Goal: Transaction & Acquisition: Purchase product/service

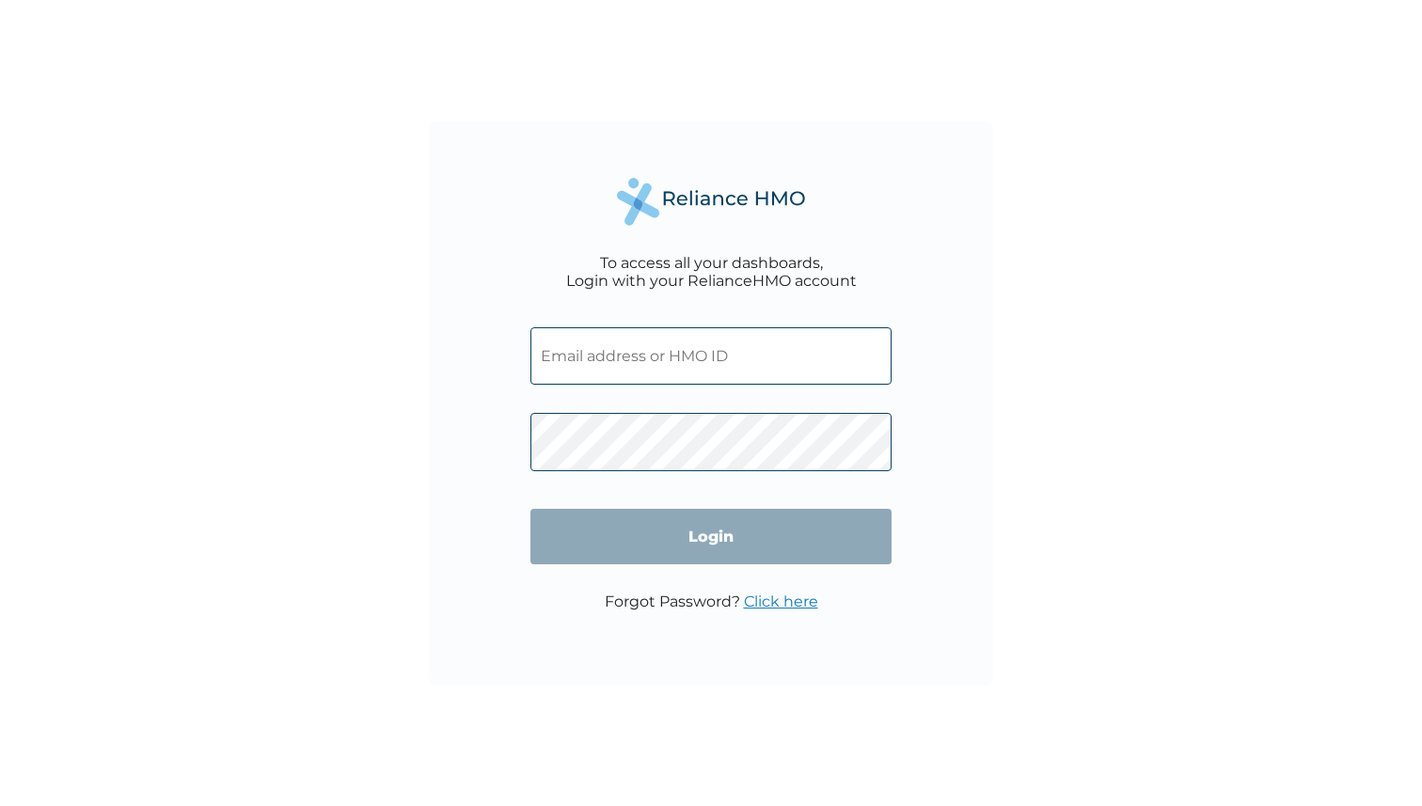
click at [679, 354] on input "text" at bounding box center [710, 355] width 361 height 57
type input "[EMAIL_ADDRESS][DOMAIN_NAME]"
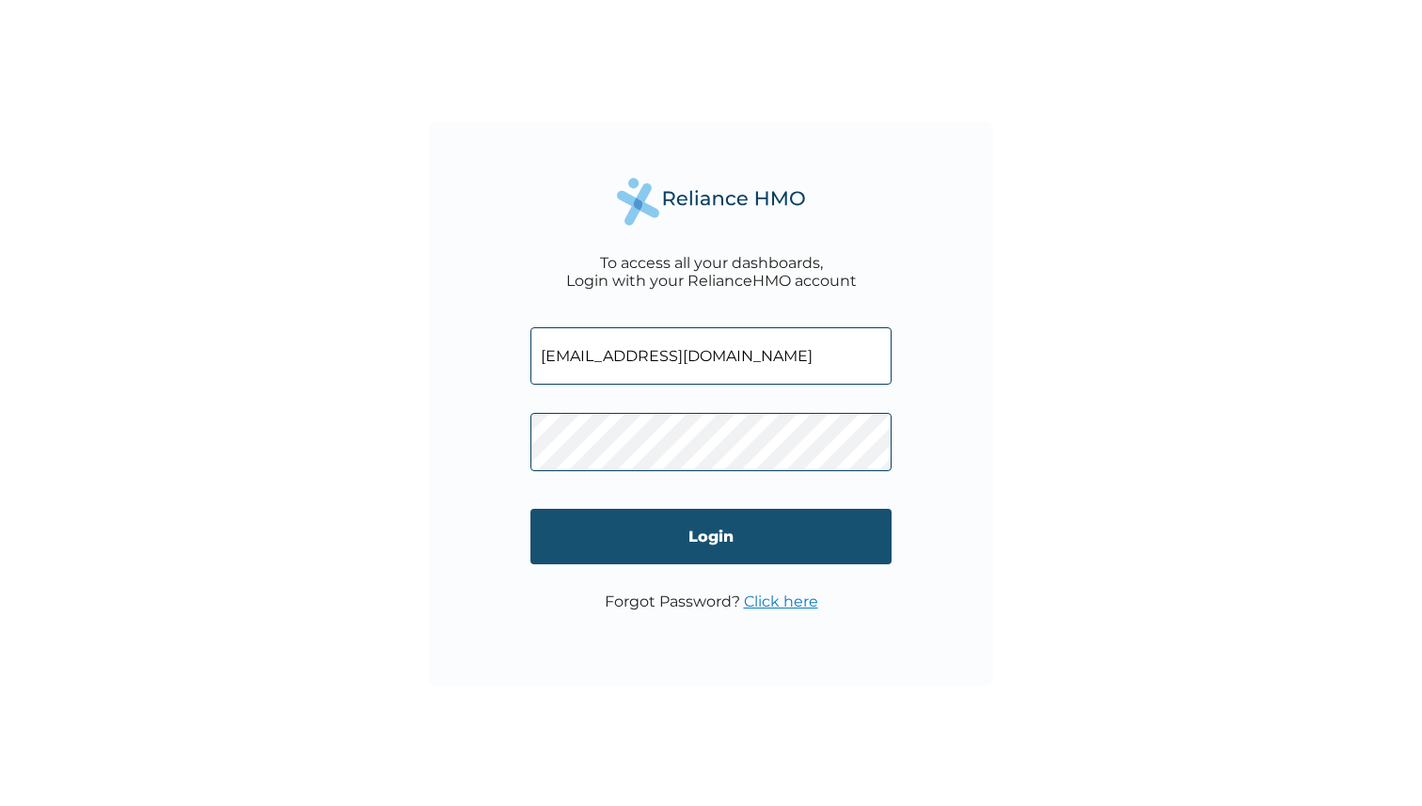
click at [707, 531] on input "Login" at bounding box center [710, 536] width 361 height 55
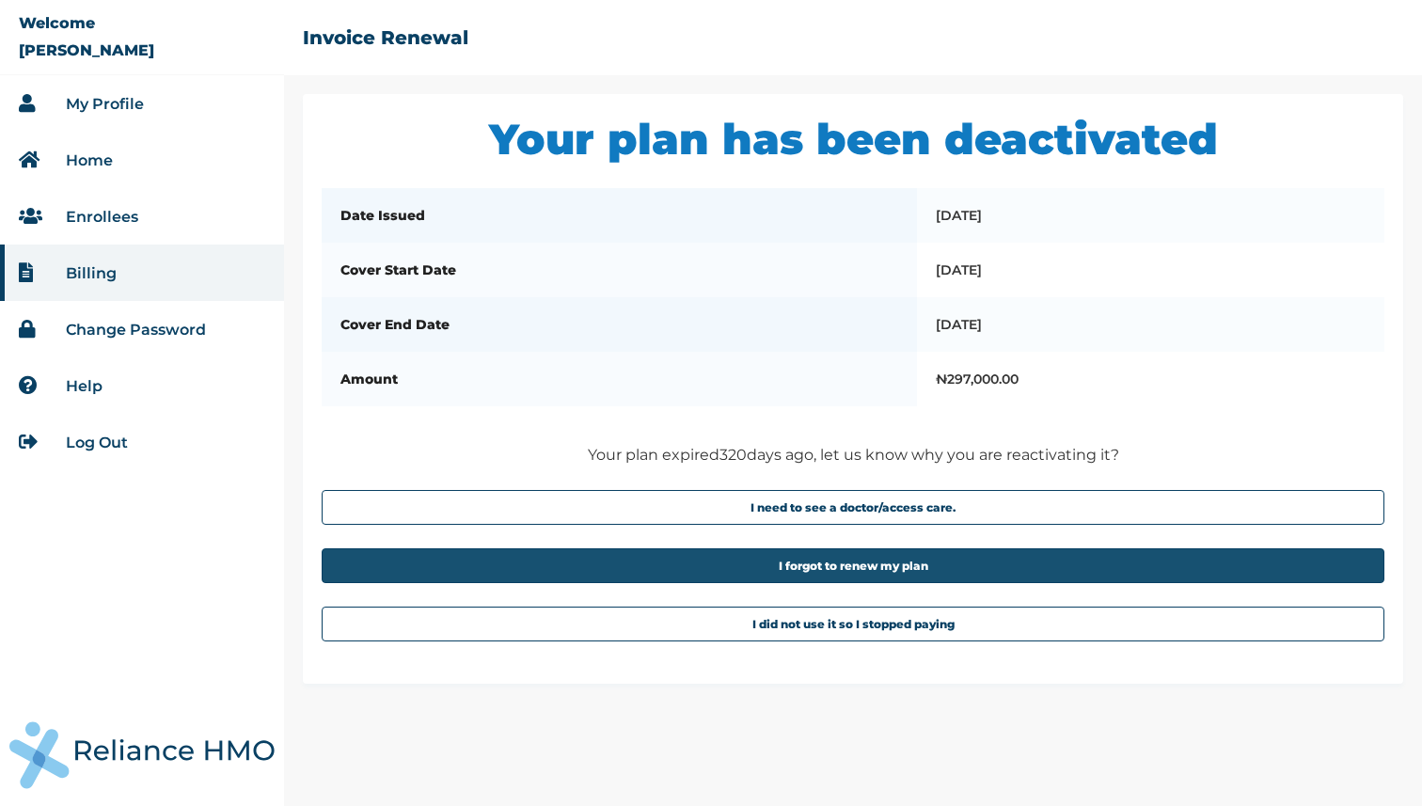
click at [737, 583] on button "I forgot to renew my plan" at bounding box center [853, 565] width 1063 height 35
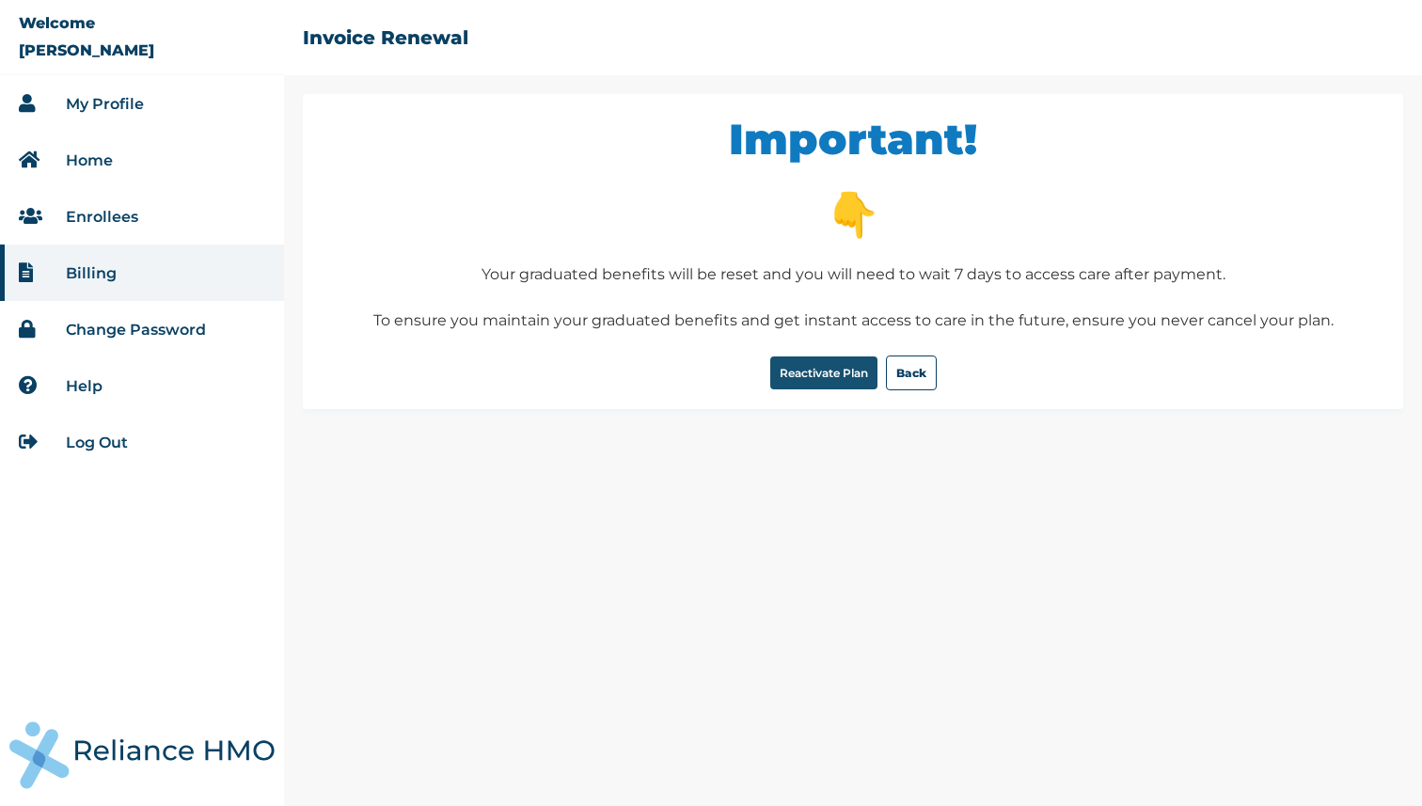
click at [824, 380] on button "Reactivate Plan" at bounding box center [823, 372] width 107 height 33
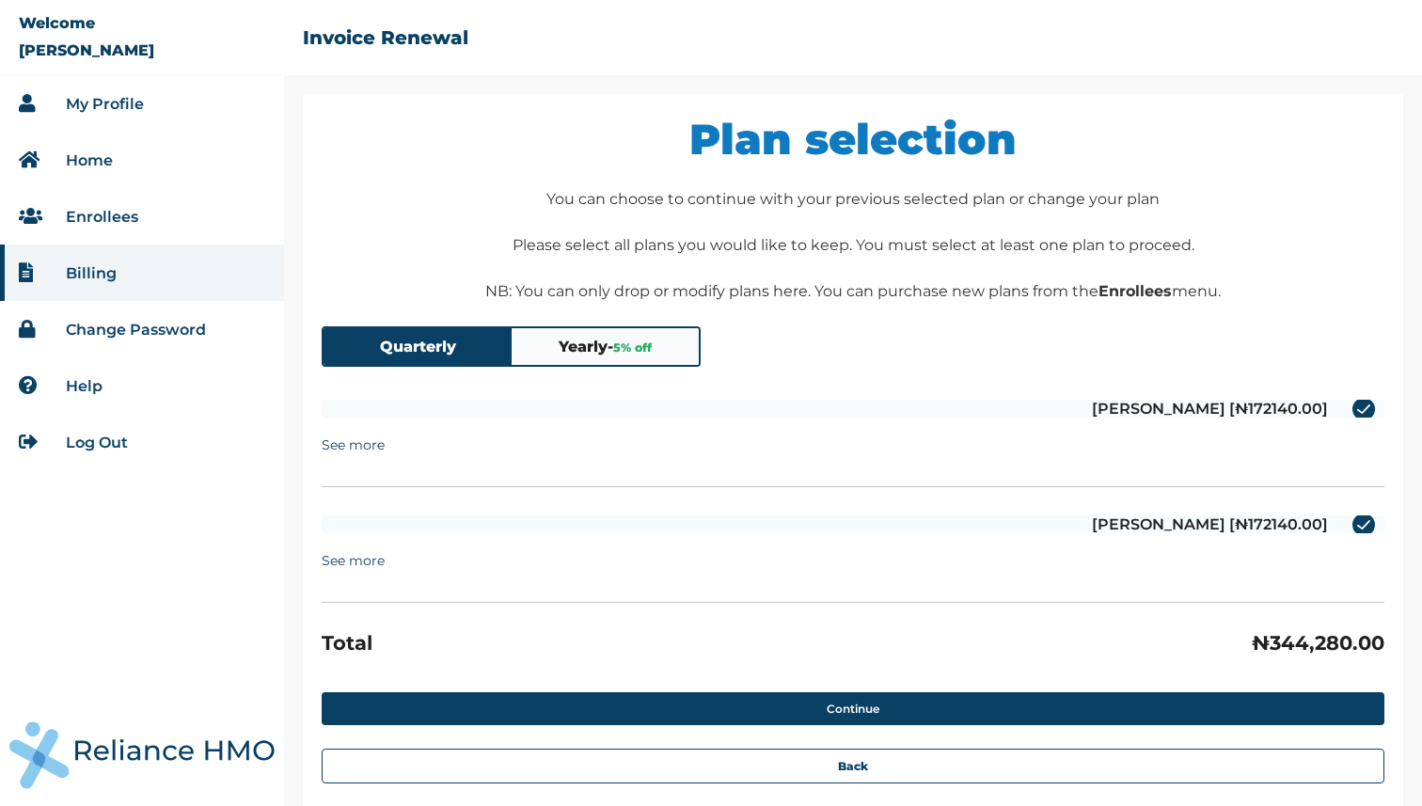
scroll to position [39, 0]
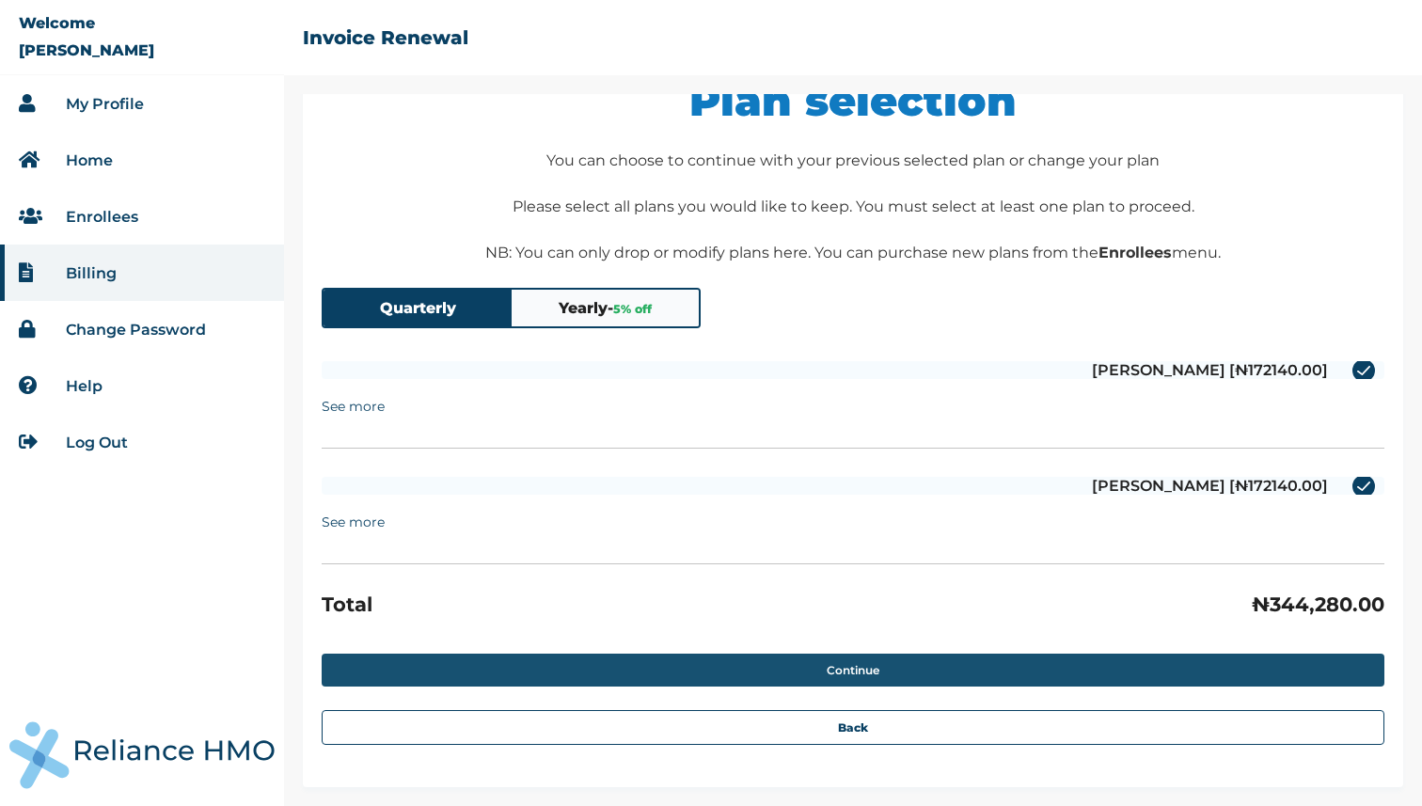
click at [812, 673] on button "Continue" at bounding box center [853, 670] width 1063 height 33
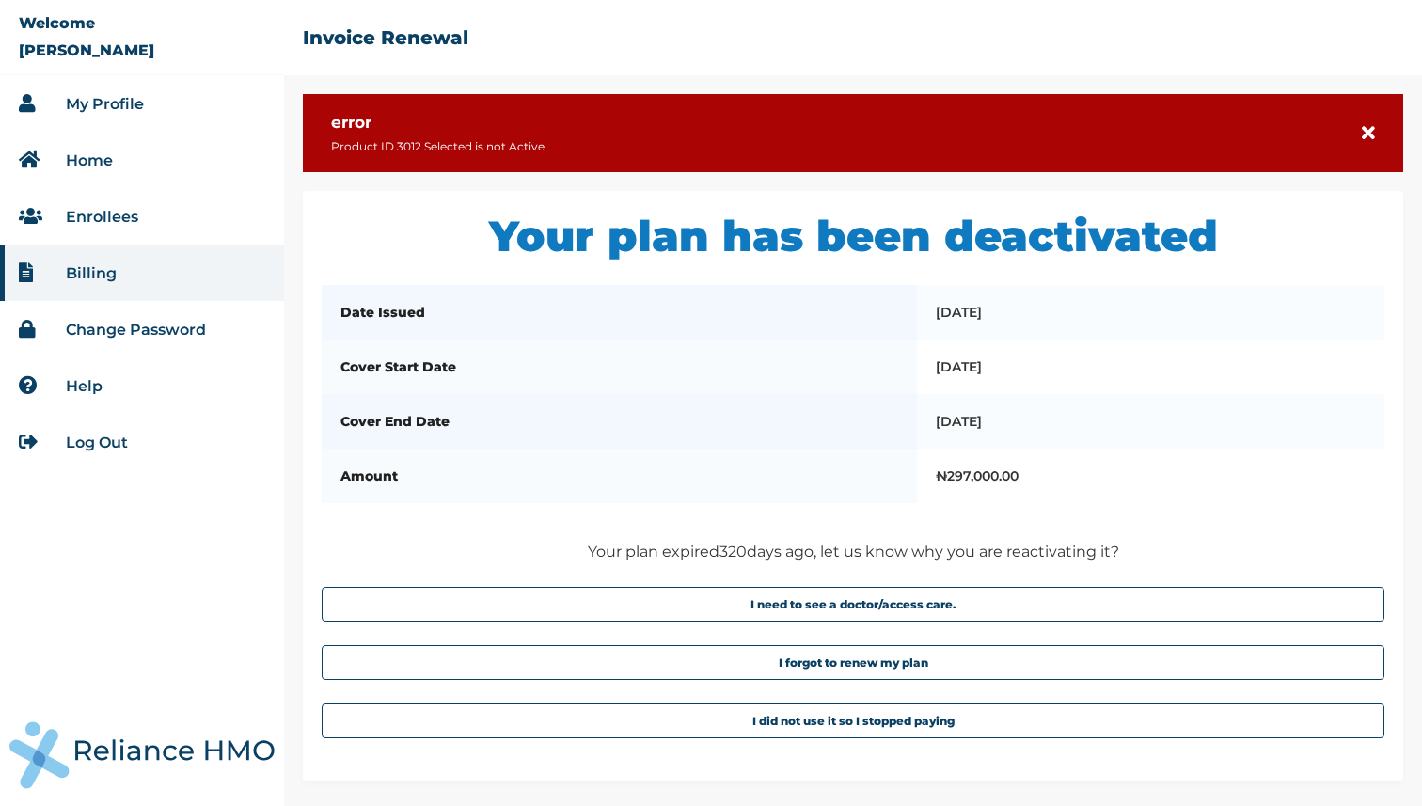
scroll to position [6, 0]
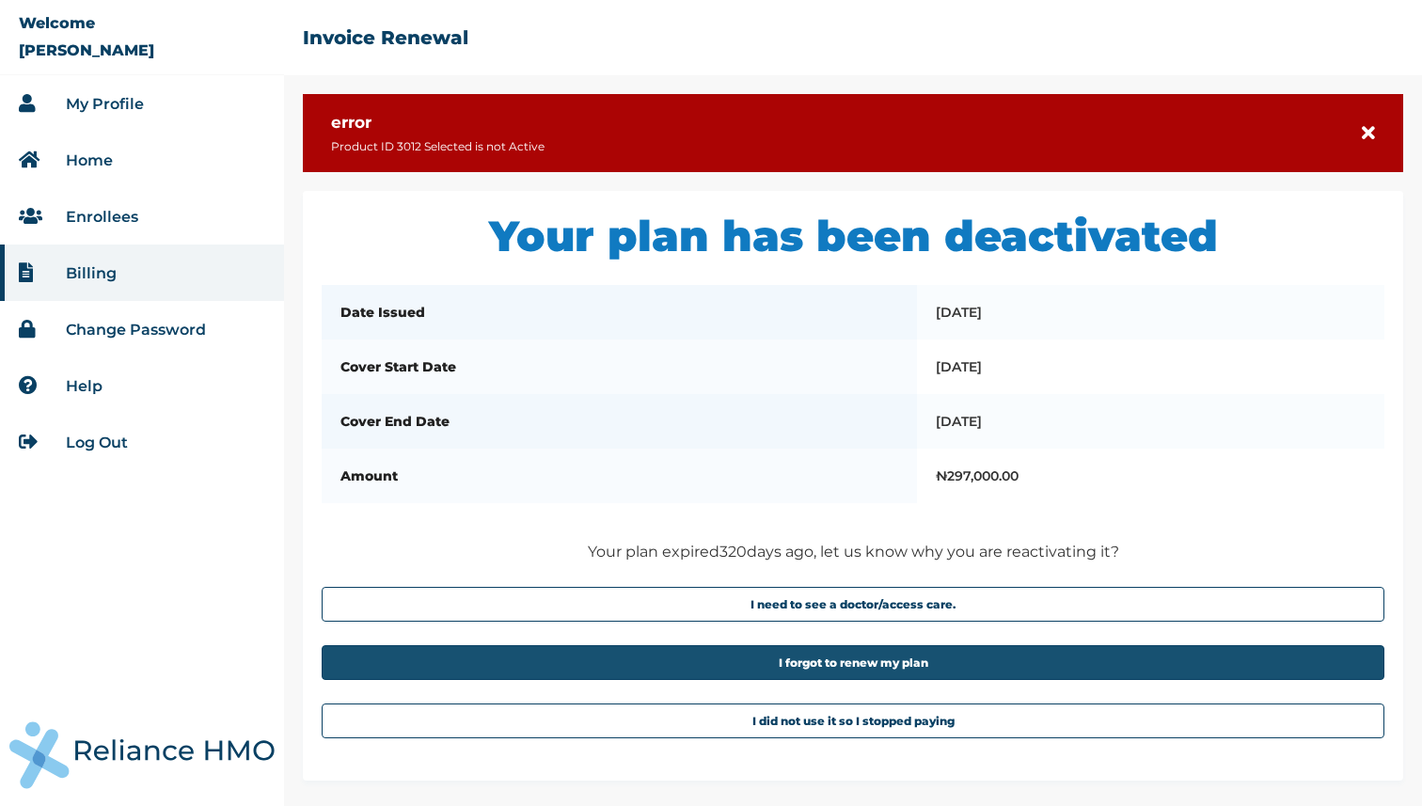
click at [751, 673] on button "I forgot to renew my plan" at bounding box center [853, 662] width 1063 height 35
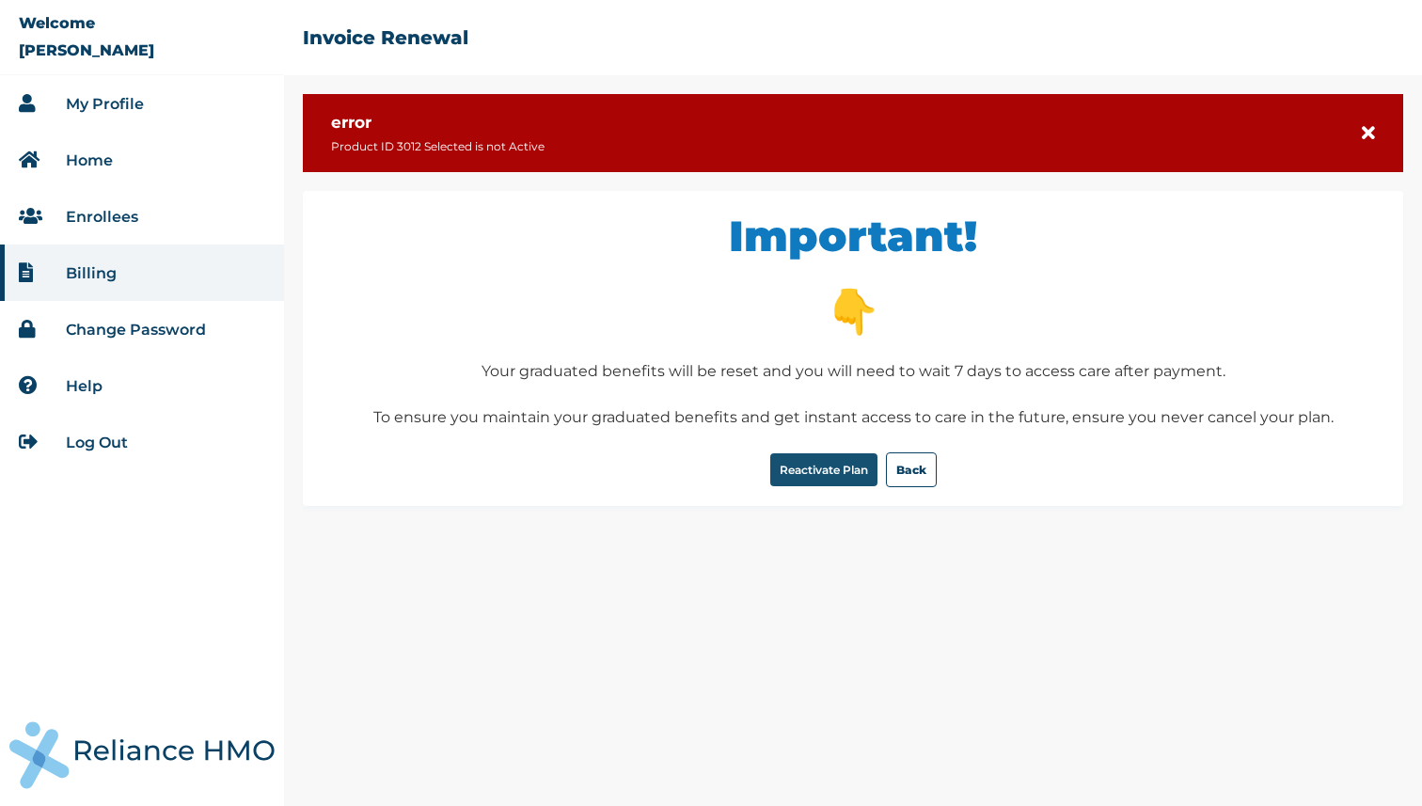
click at [839, 465] on button "Reactivate Plan" at bounding box center [823, 469] width 107 height 33
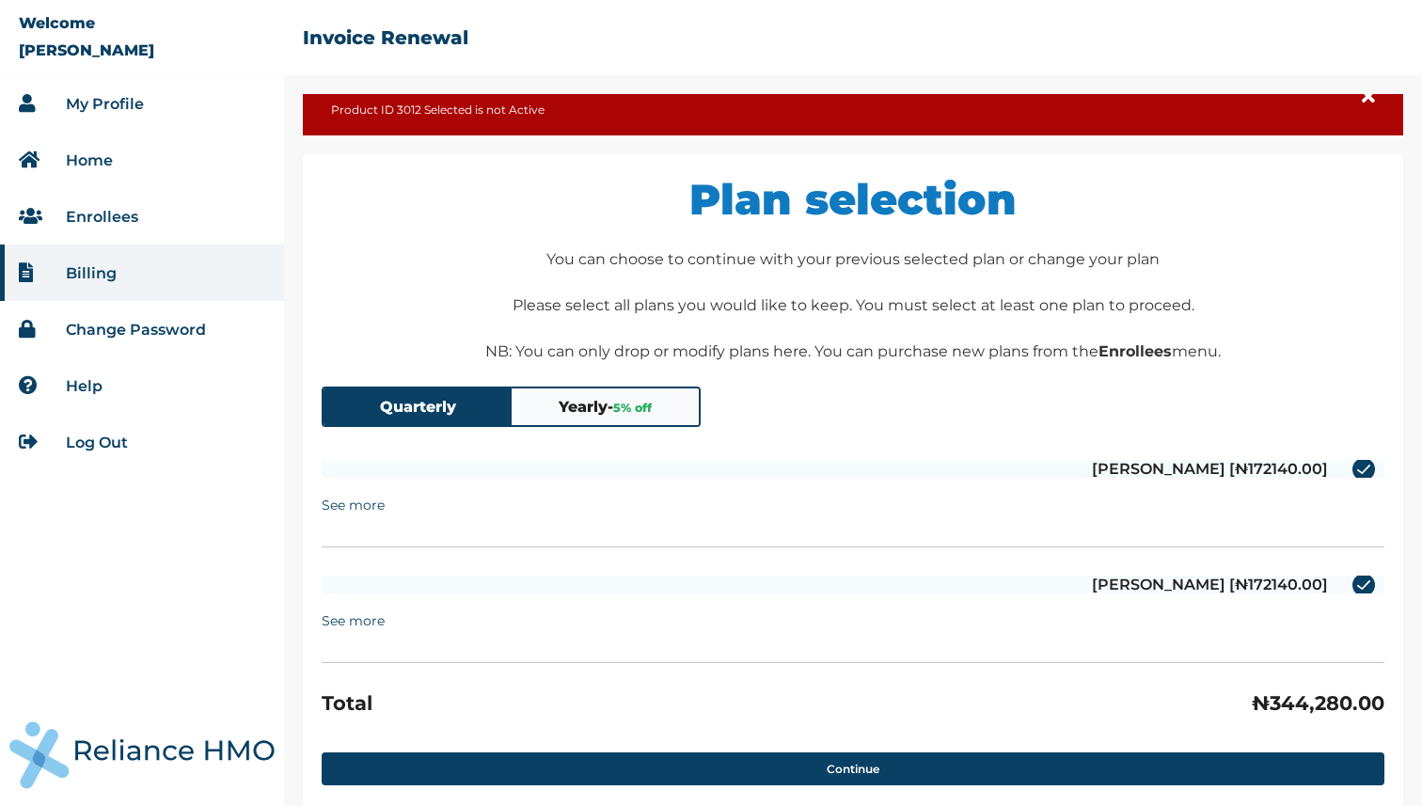
scroll to position [52, 0]
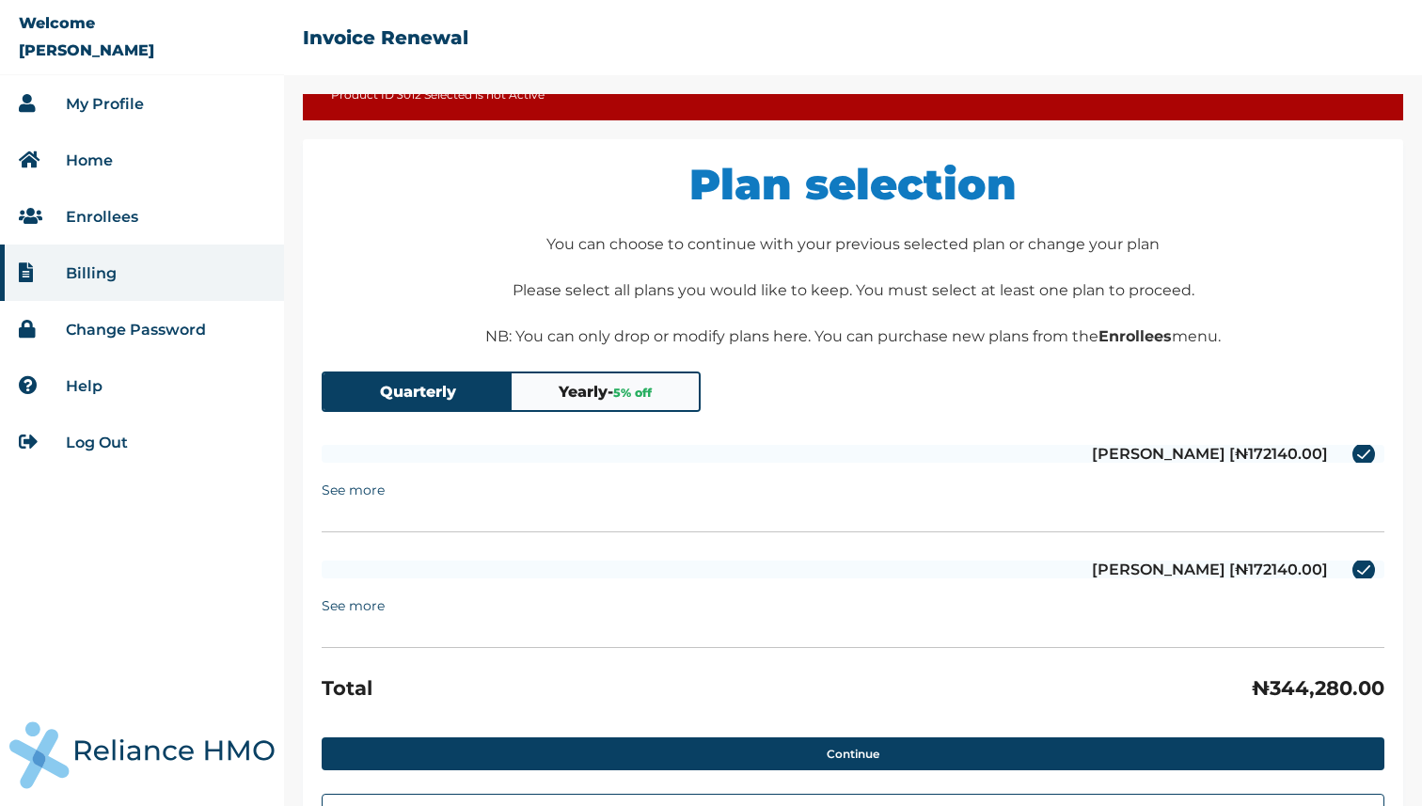
click at [426, 404] on button "Quarterly" at bounding box center [418, 391] width 188 height 37
click at [569, 390] on button "Yearly - 5 % off" at bounding box center [606, 391] width 188 height 37
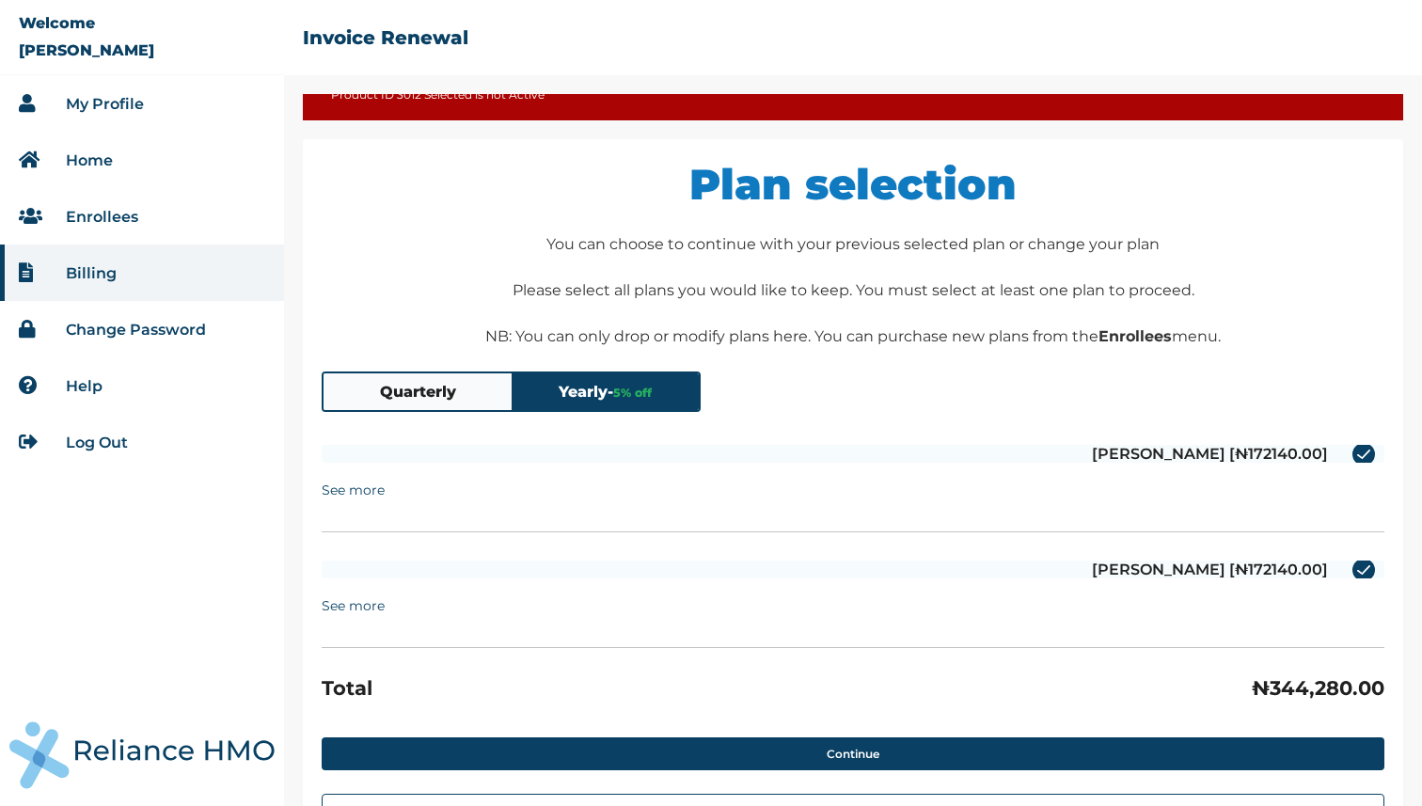
click at [1353, 572] on label "Demilade Adebayo-William [₦172140.00]" at bounding box center [853, 570] width 1063 height 18
click at [1353, 572] on input "Demilade Adebayo-William [₦172140.00]" at bounding box center [1341, 570] width 30 height 30
checkbox input "false"
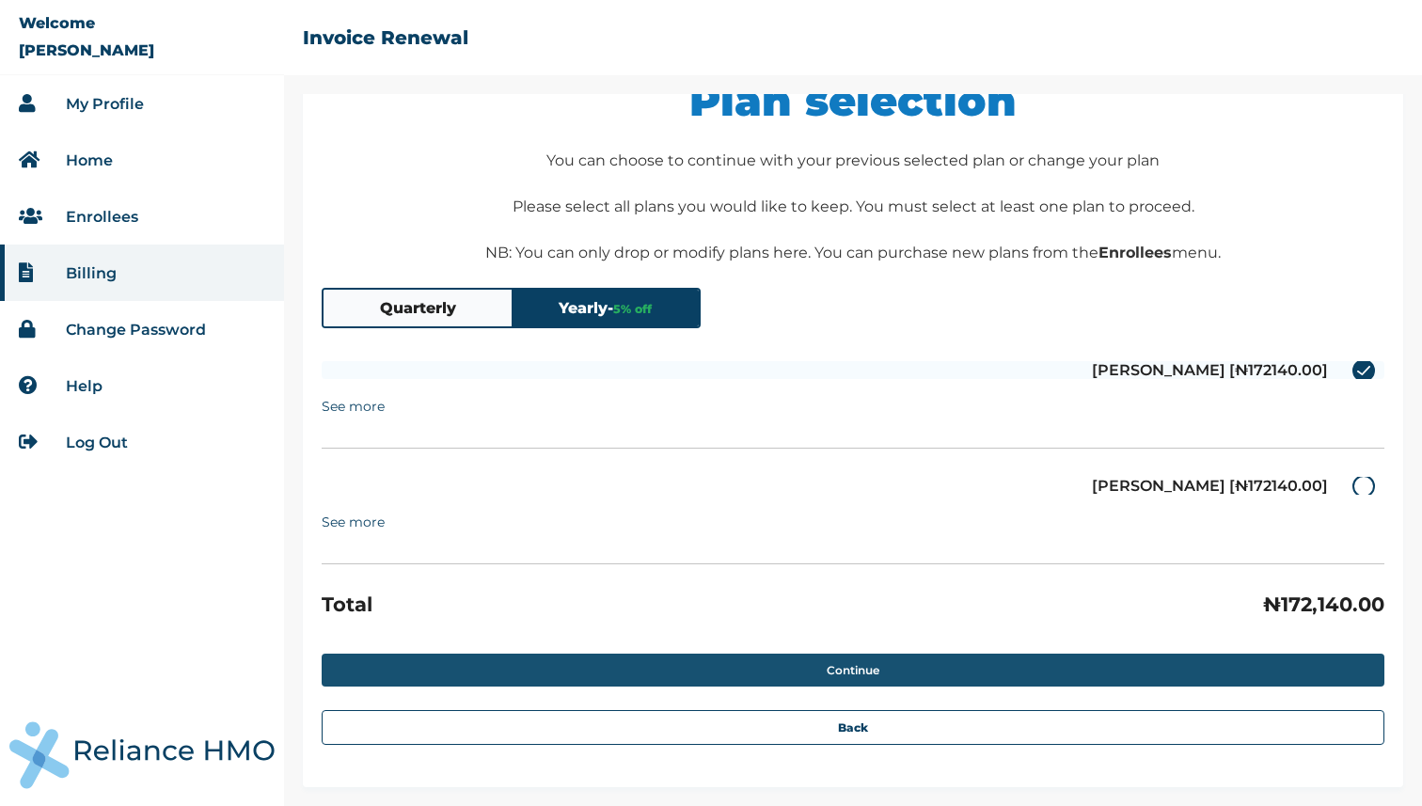
click at [761, 672] on button "Continue" at bounding box center [853, 670] width 1063 height 33
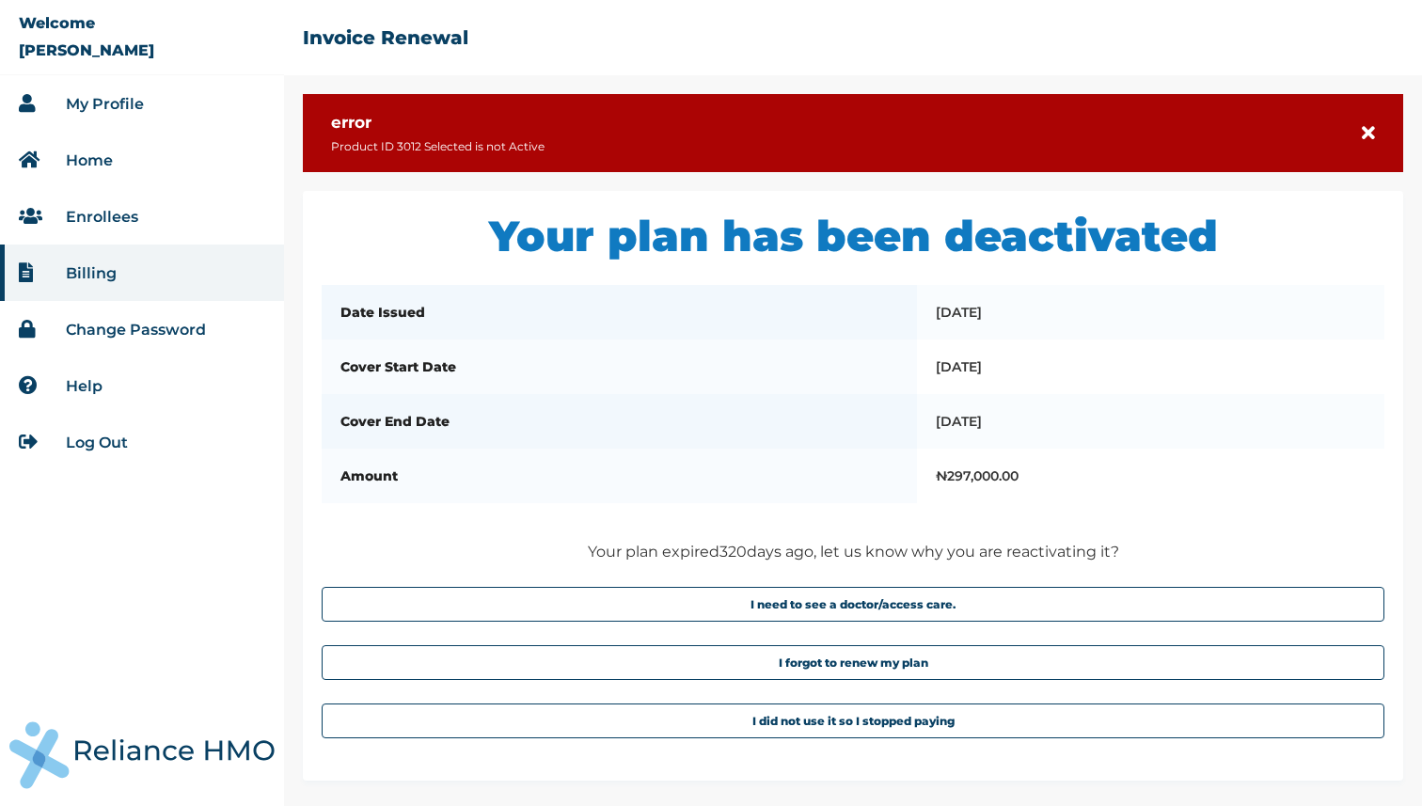
click at [101, 211] on link "Enrollees" at bounding box center [102, 217] width 72 height 18
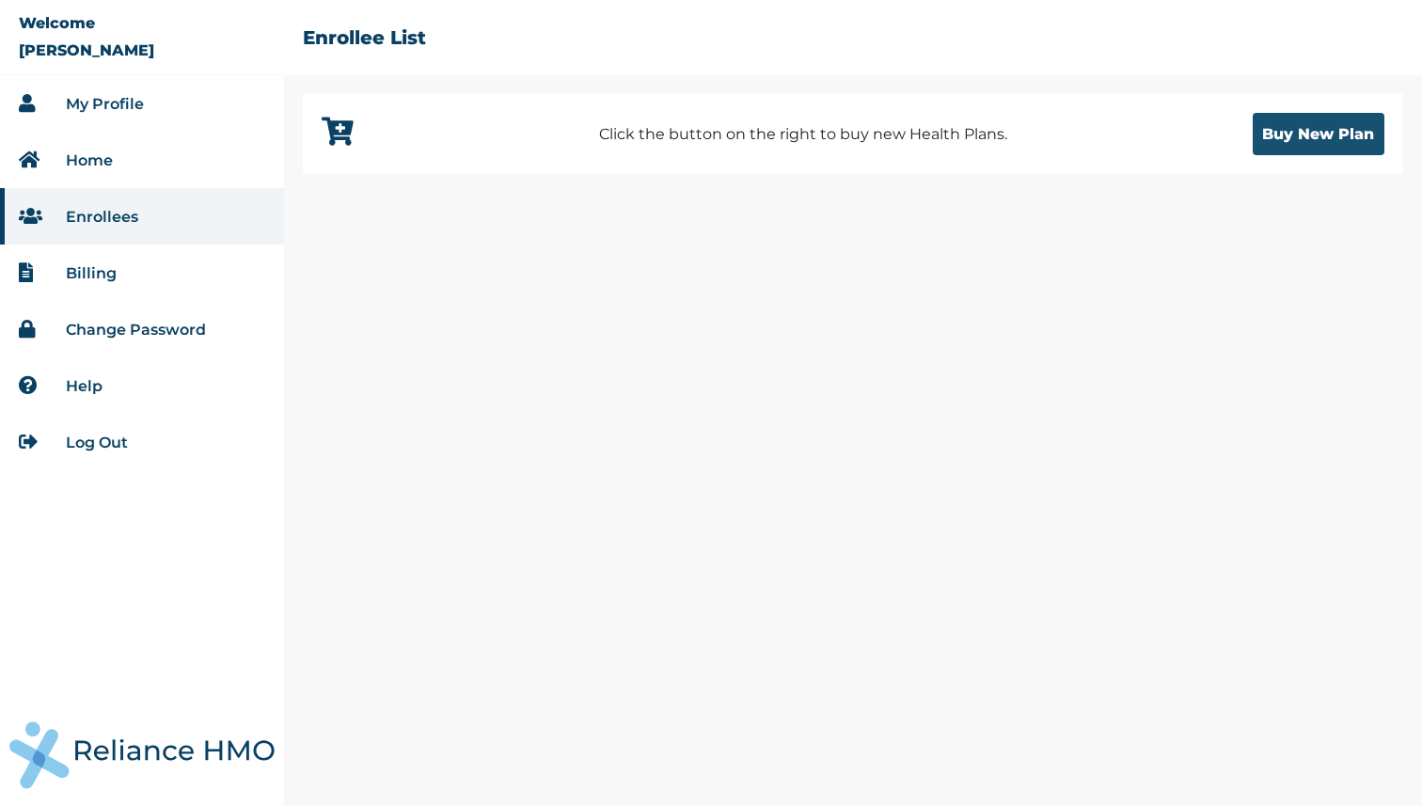
click at [1343, 130] on button "Buy New Plan" at bounding box center [1319, 134] width 132 height 42
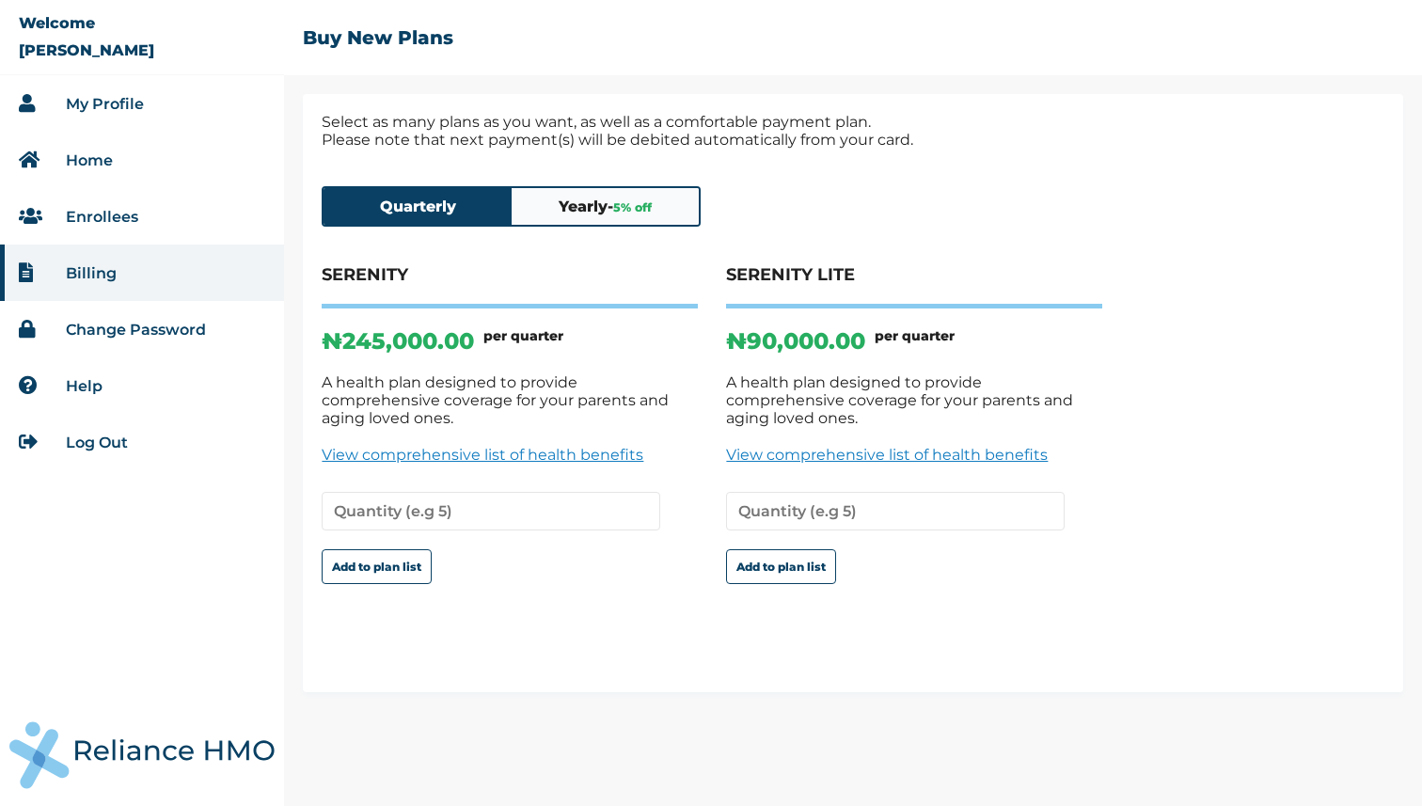
click at [835, 285] on h4 "SERENITY LITE" at bounding box center [914, 286] width 376 height 44
click at [999, 500] on input "number" at bounding box center [895, 511] width 339 height 39
type input "1"
click at [1044, 492] on input "1" at bounding box center [895, 511] width 339 height 39
click at [564, 212] on button "Yearly - 5 % off" at bounding box center [606, 206] width 188 height 37
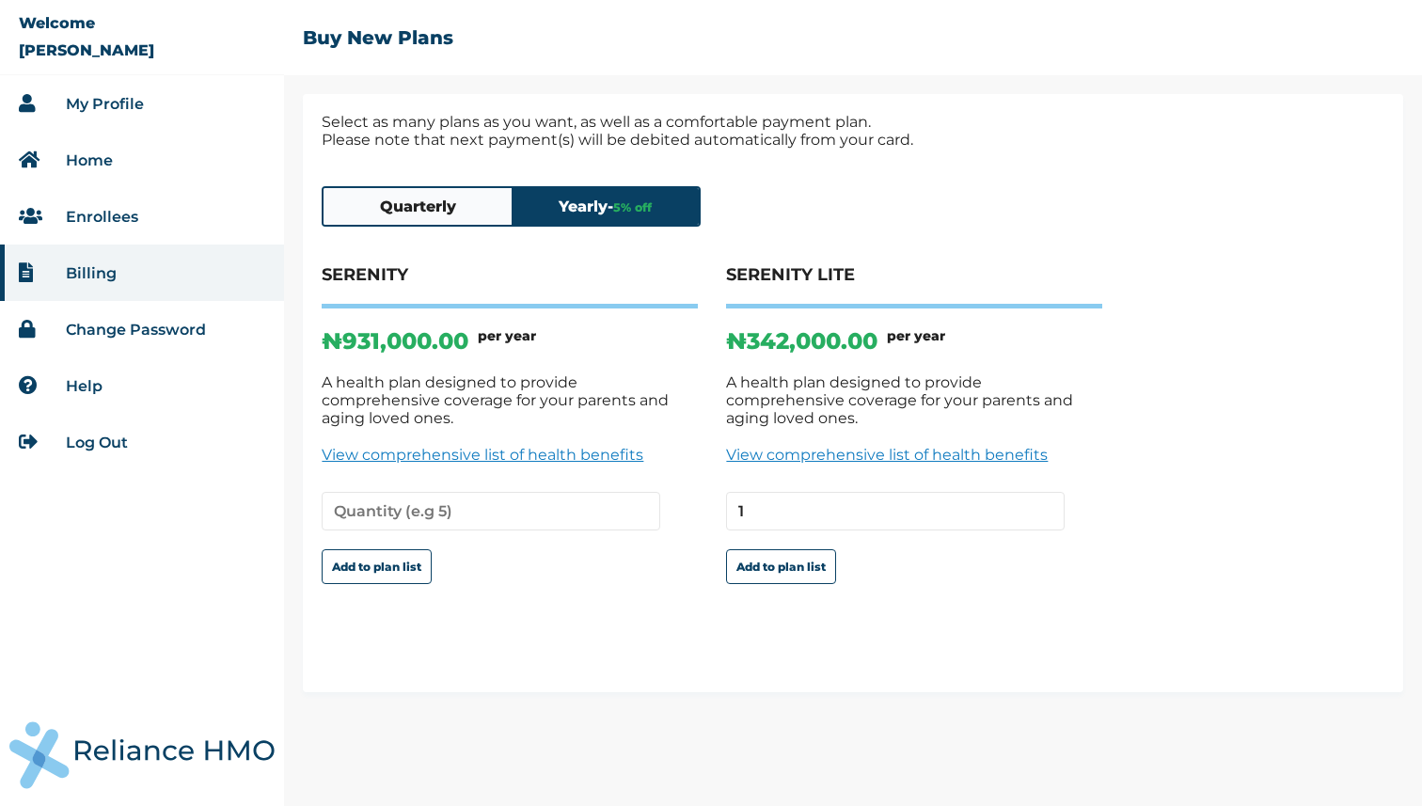
click at [474, 206] on button "Quarterly" at bounding box center [418, 206] width 188 height 37
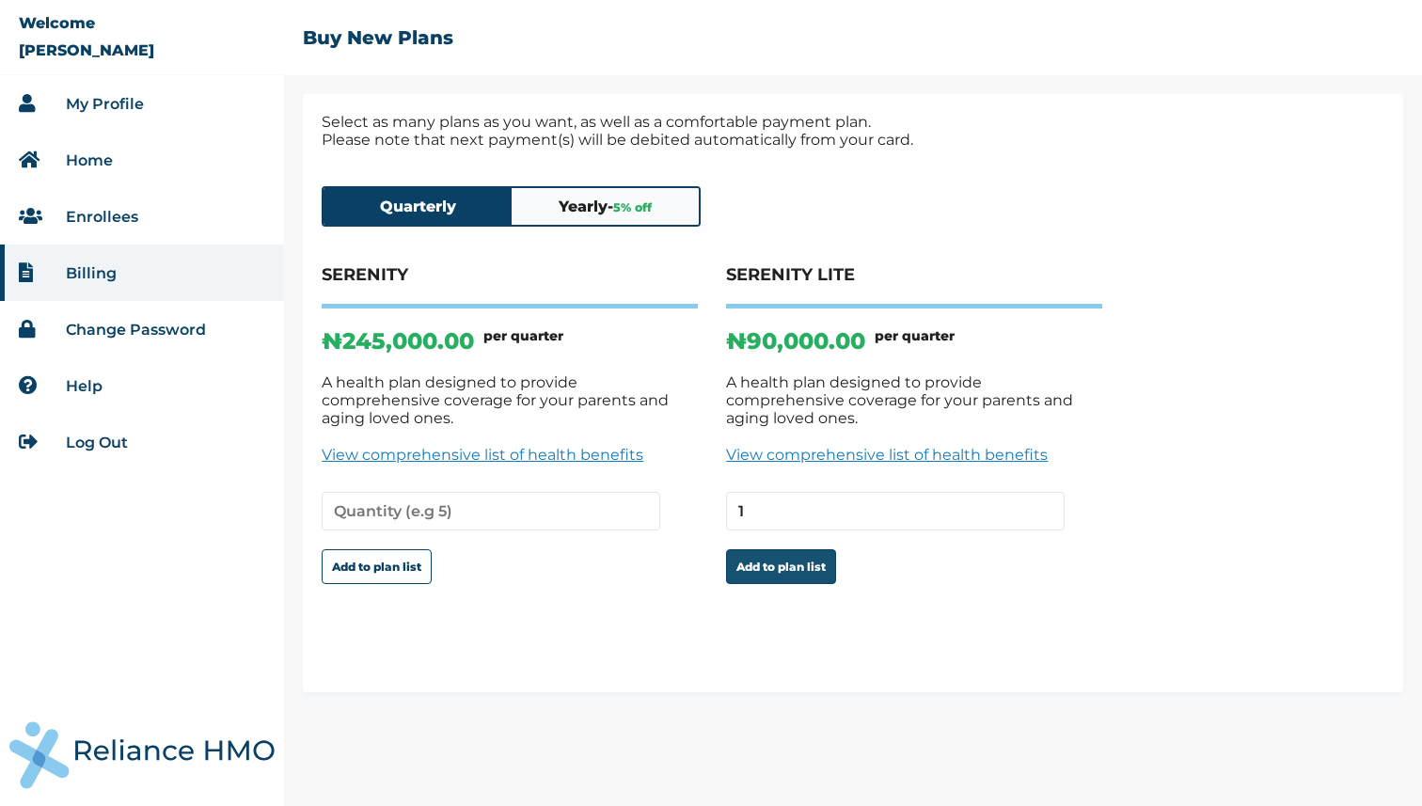
click at [802, 553] on button "Add to plan list" at bounding box center [781, 566] width 110 height 35
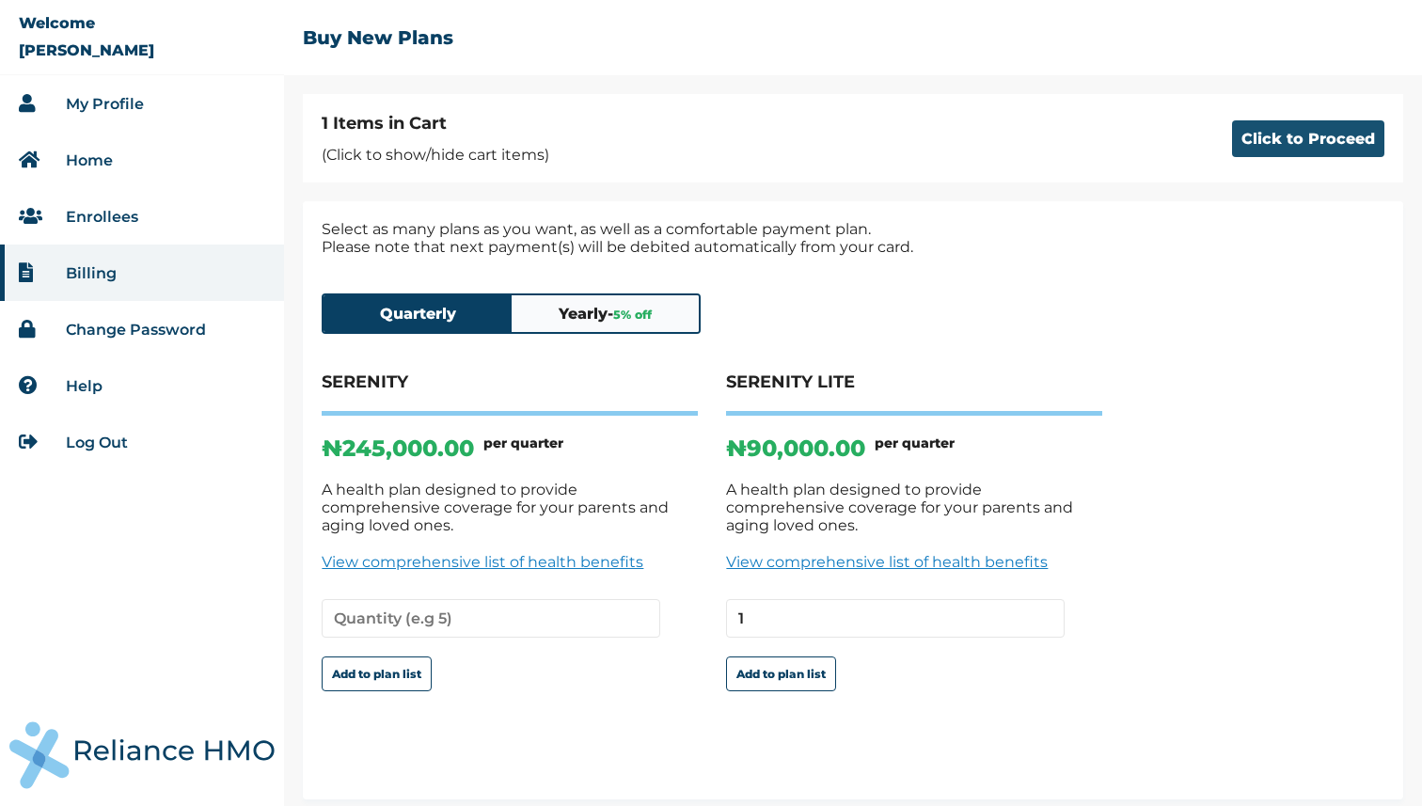
click at [1255, 134] on button "Click to Proceed" at bounding box center [1308, 138] width 152 height 37
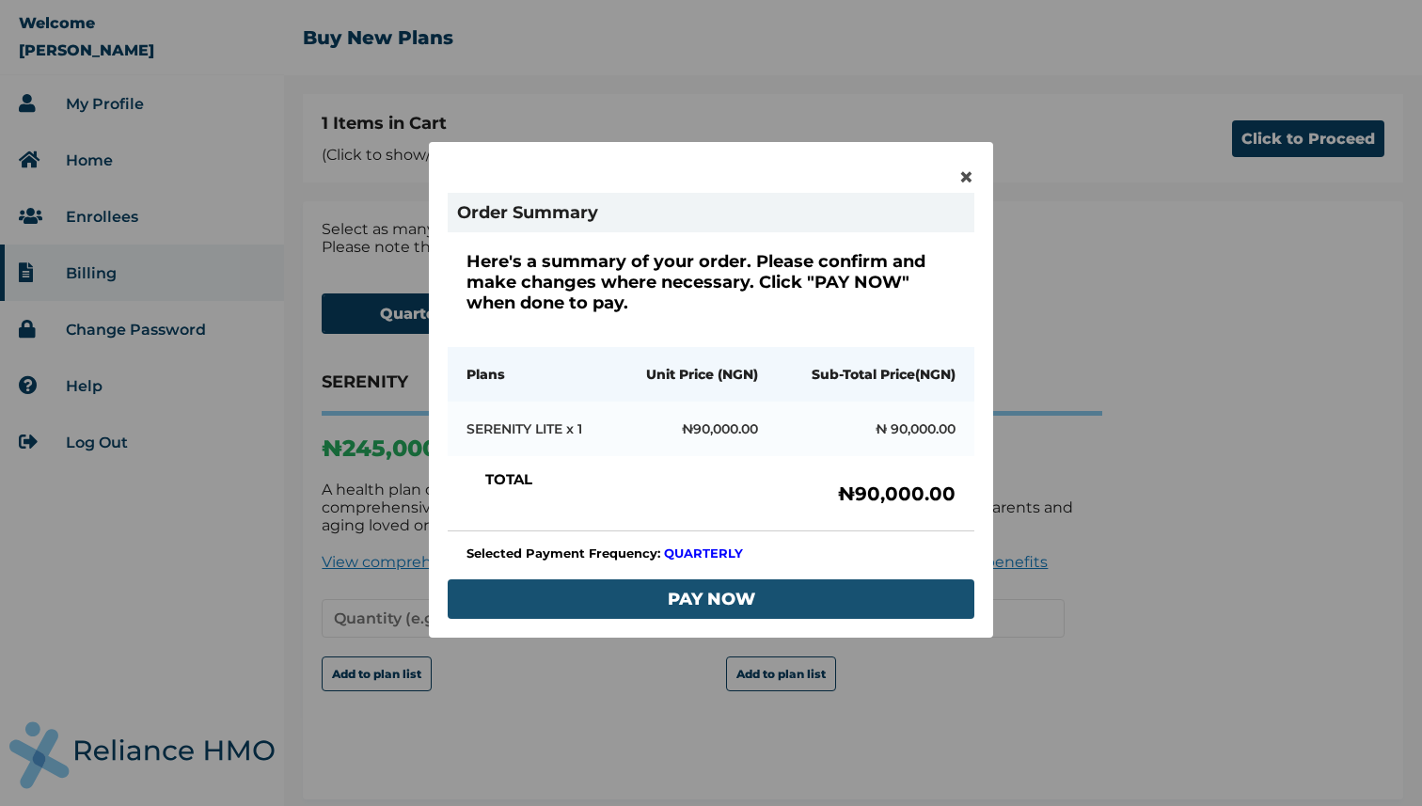
click at [795, 601] on button "PAY NOW" at bounding box center [711, 599] width 527 height 40
